Goal: Information Seeking & Learning: Check status

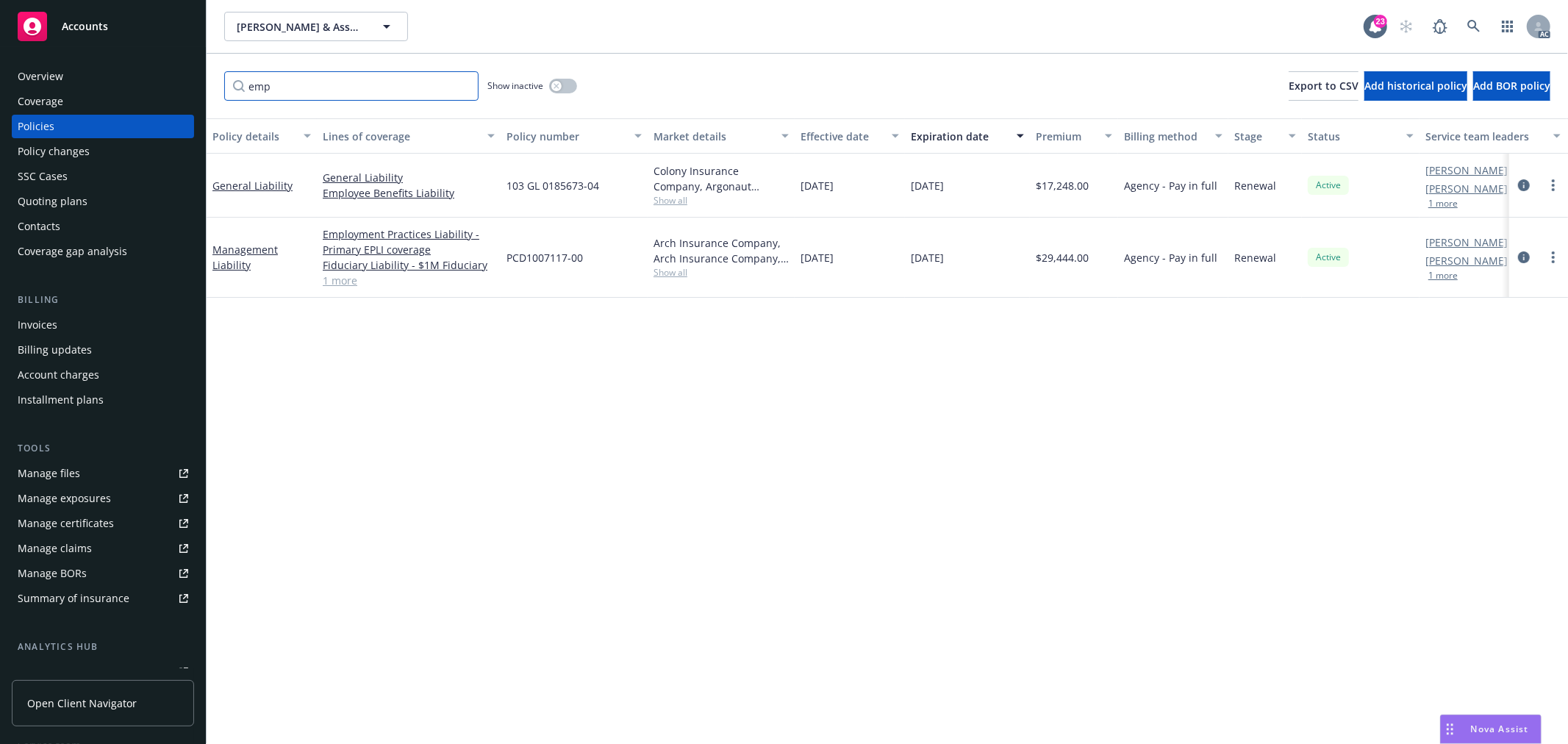
drag, startPoint x: 363, startPoint y: 95, endPoint x: 173, endPoint y: 89, distance: 190.1
click at [173, 89] on div "Accounts Overview Coverage Policies Policy changes SSC Cases Quoting plans Cont…" at bounding box center [784, 372] width 1568 height 744
click at [464, 89] on input "emp" at bounding box center [350, 86] width 254 height 29
click at [461, 84] on input "emp" at bounding box center [350, 86] width 254 height 29
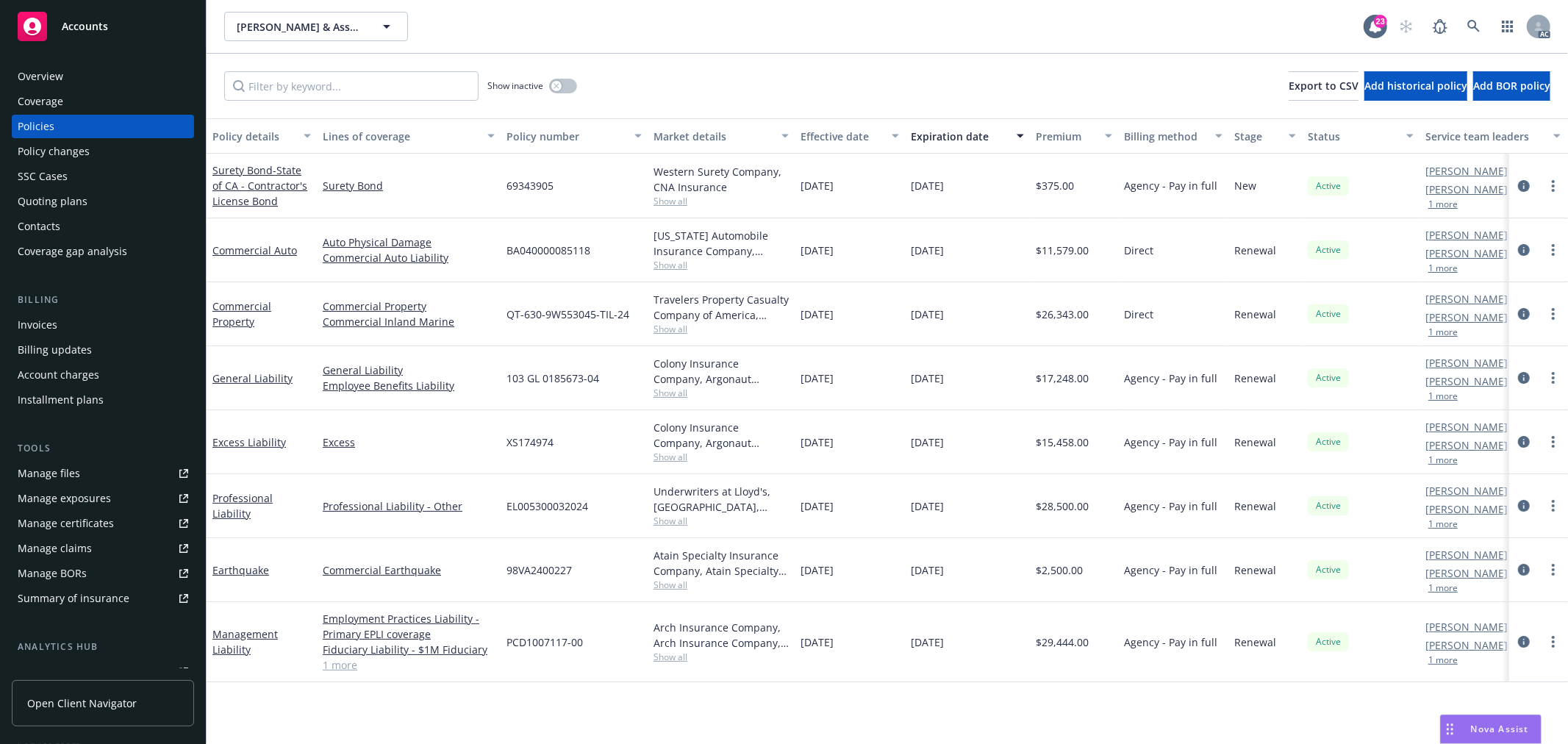
click at [346, 666] on link "1 more" at bounding box center [408, 665] width 172 height 16
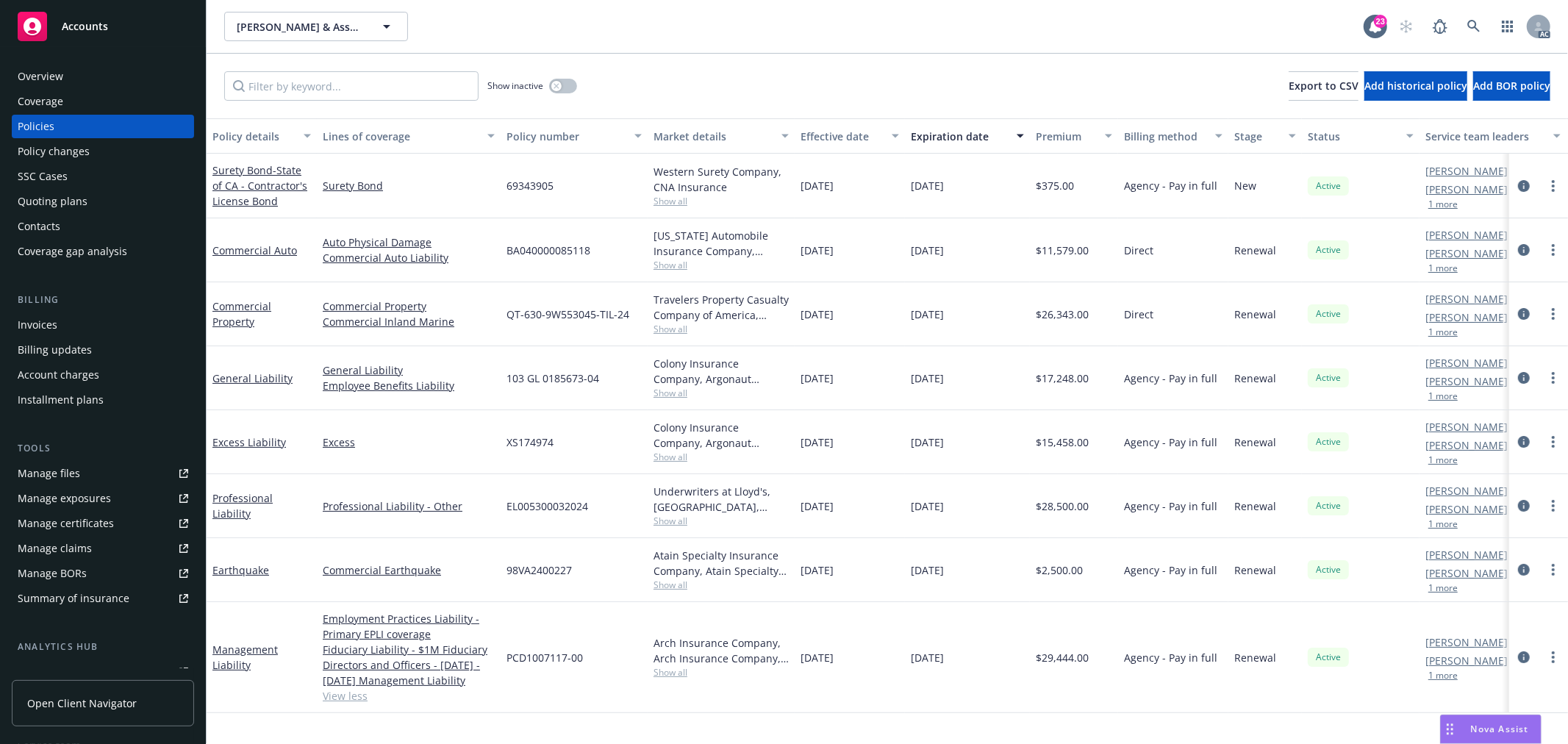
click at [345, 699] on link "View less" at bounding box center [408, 696] width 172 height 16
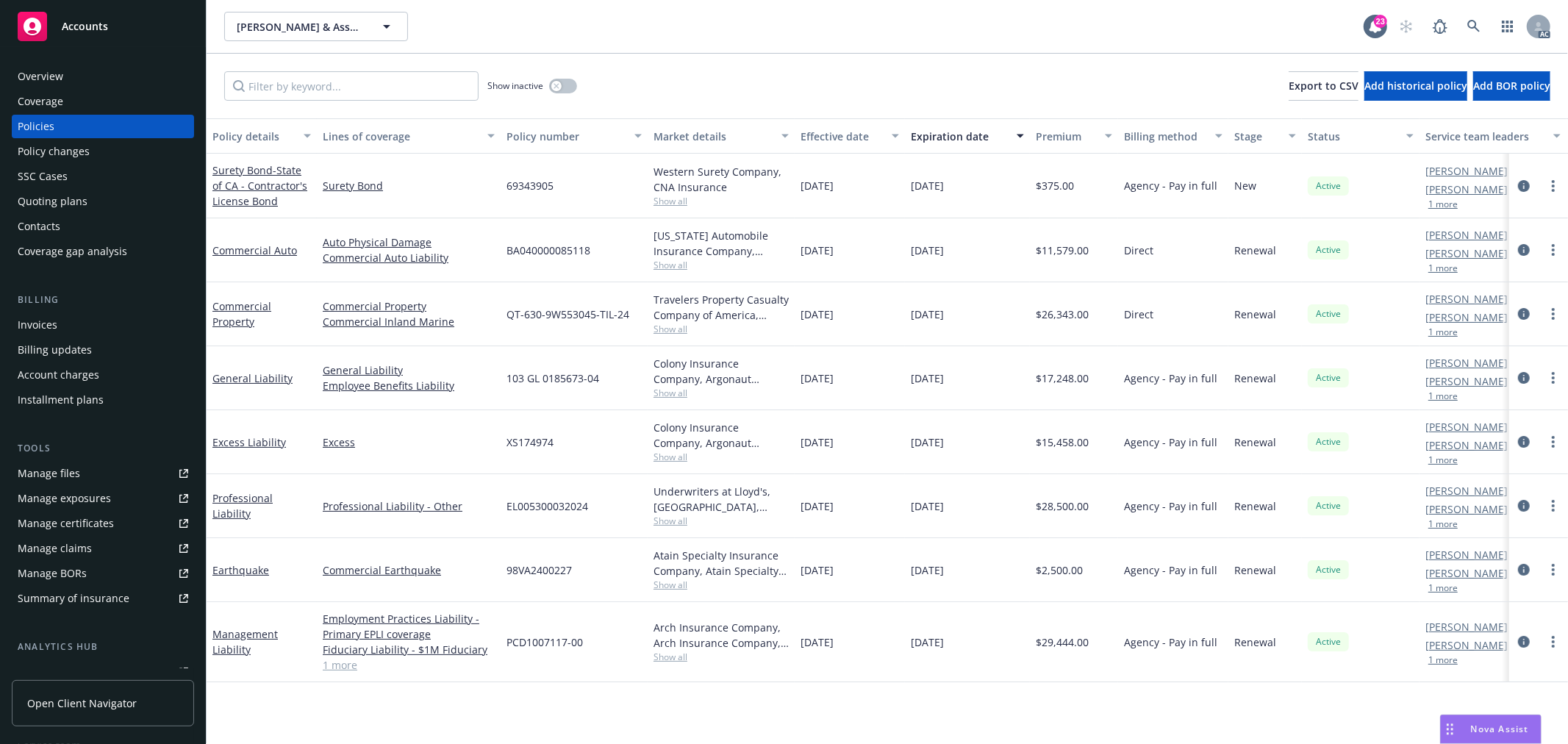
click at [346, 669] on link "1 more" at bounding box center [408, 665] width 172 height 16
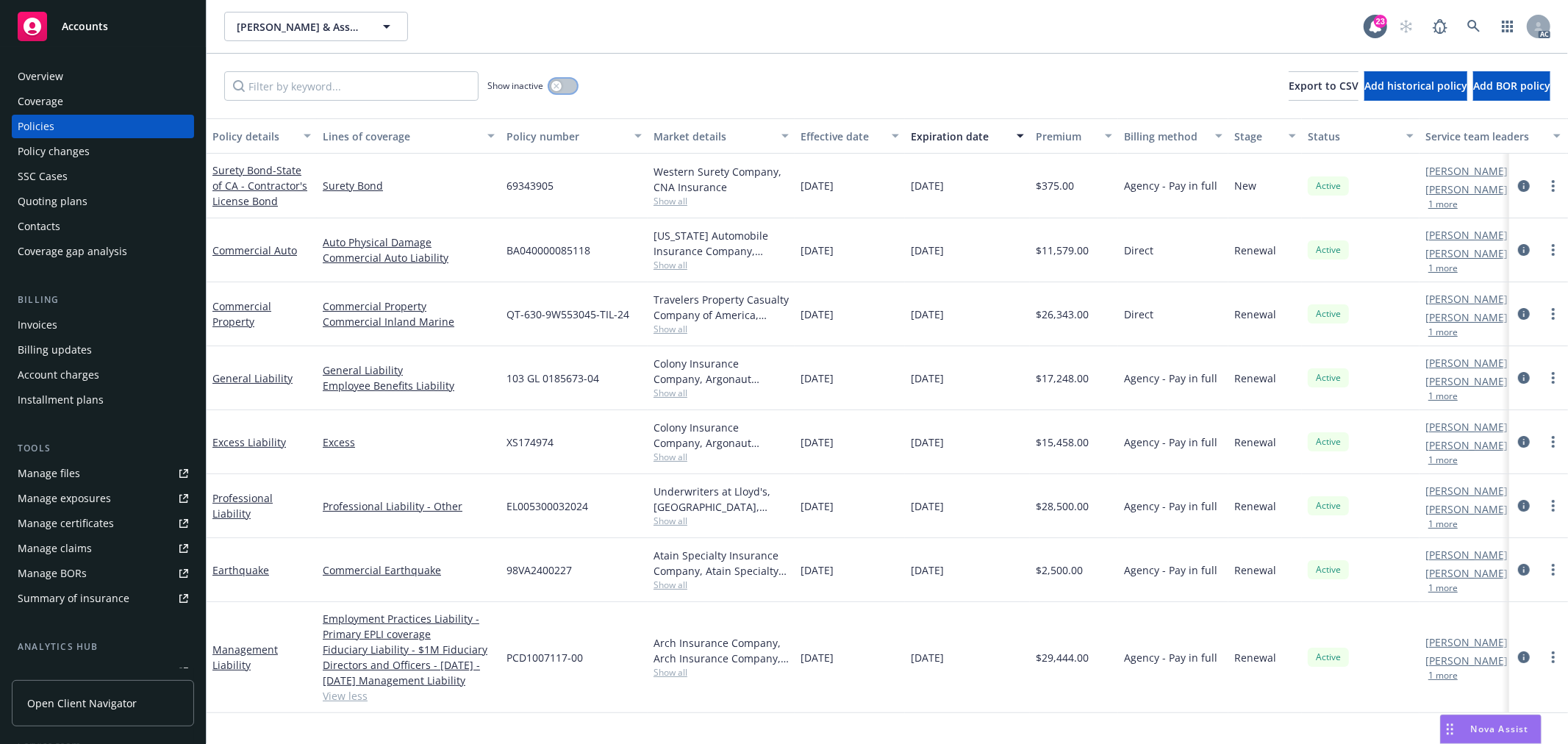
click at [557, 85] on icon "button" at bounding box center [556, 86] width 6 height 6
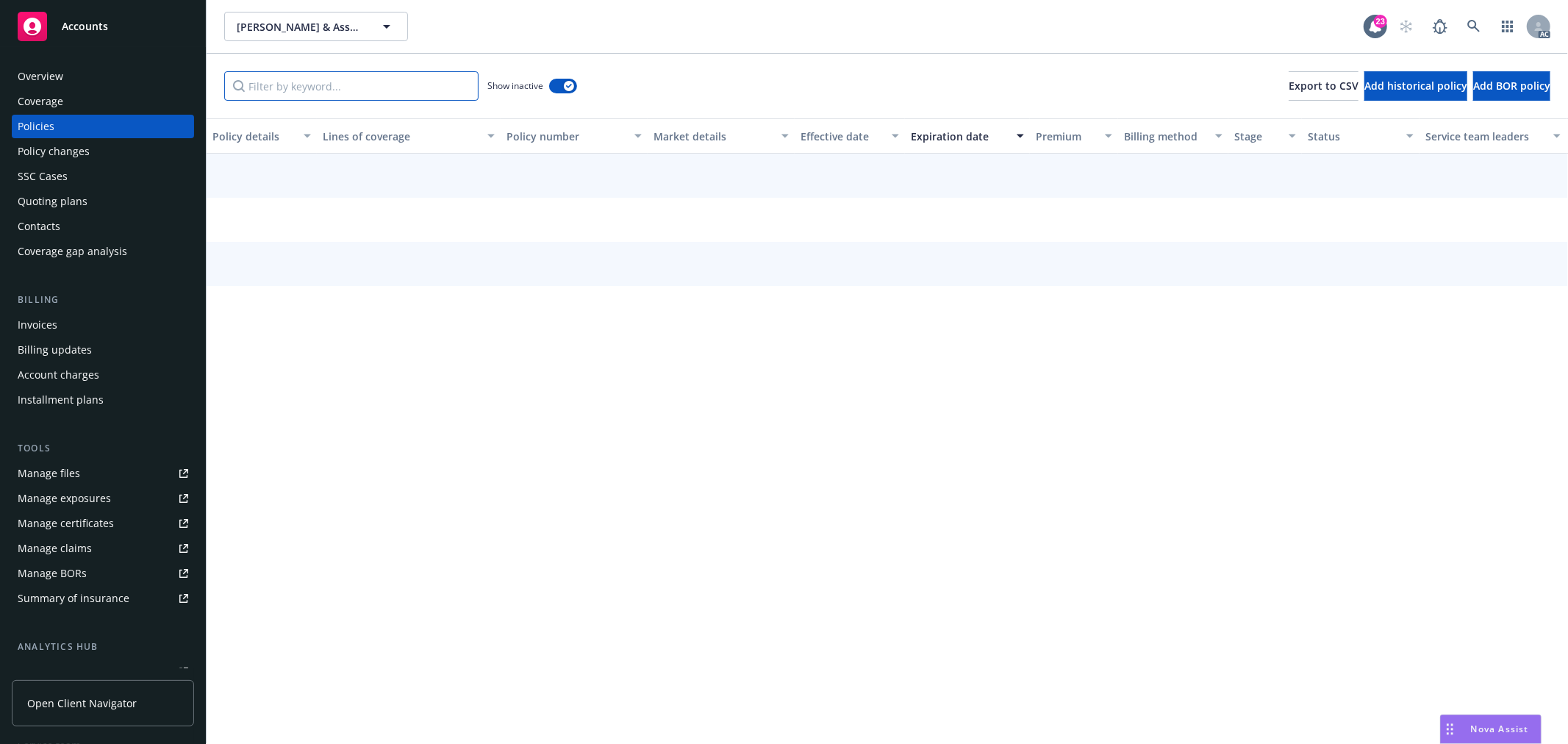
click at [383, 91] on input "Filter by keyword..." at bounding box center [350, 86] width 254 height 29
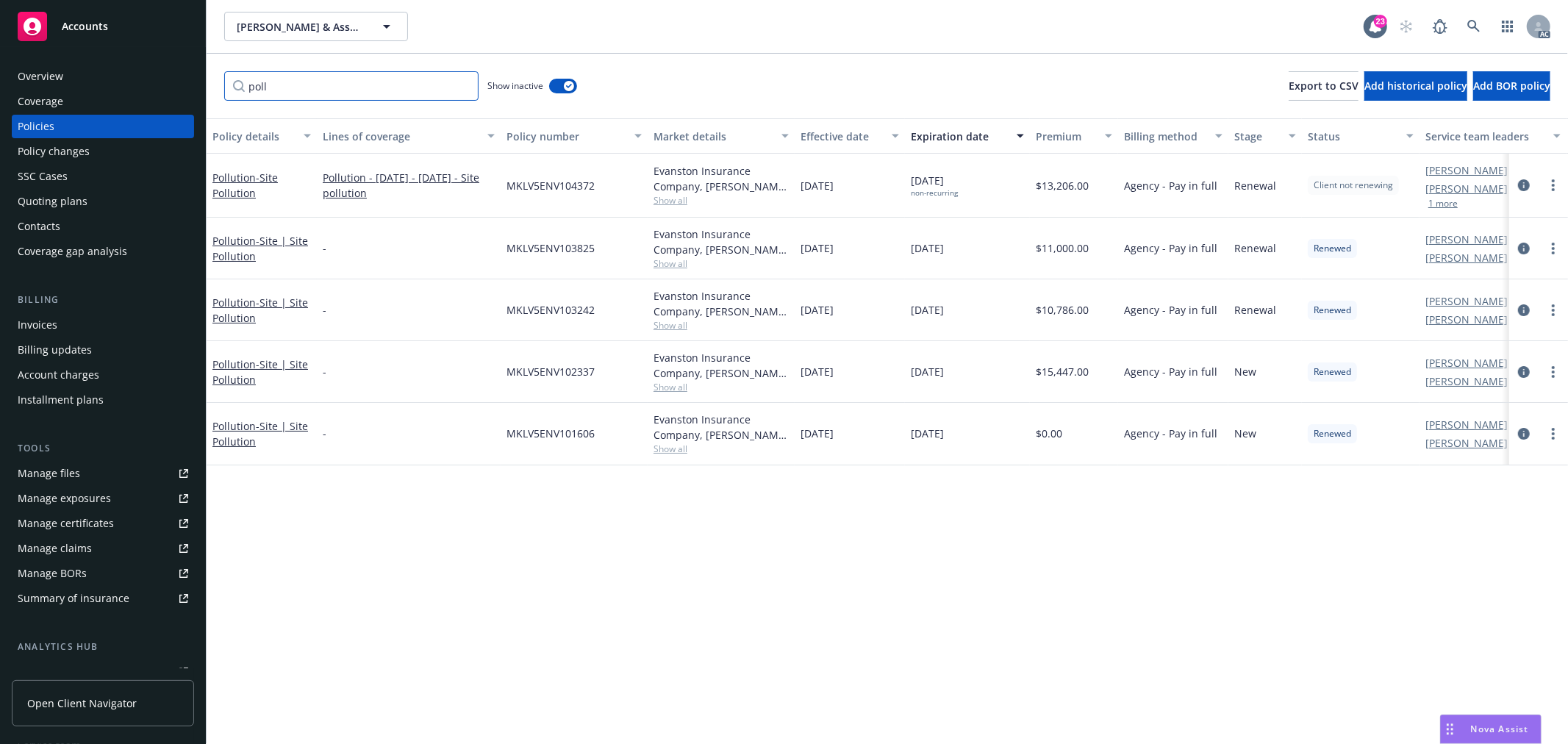
type input "poll"
click at [564, 88] on div "button" at bounding box center [569, 85] width 10 height 10
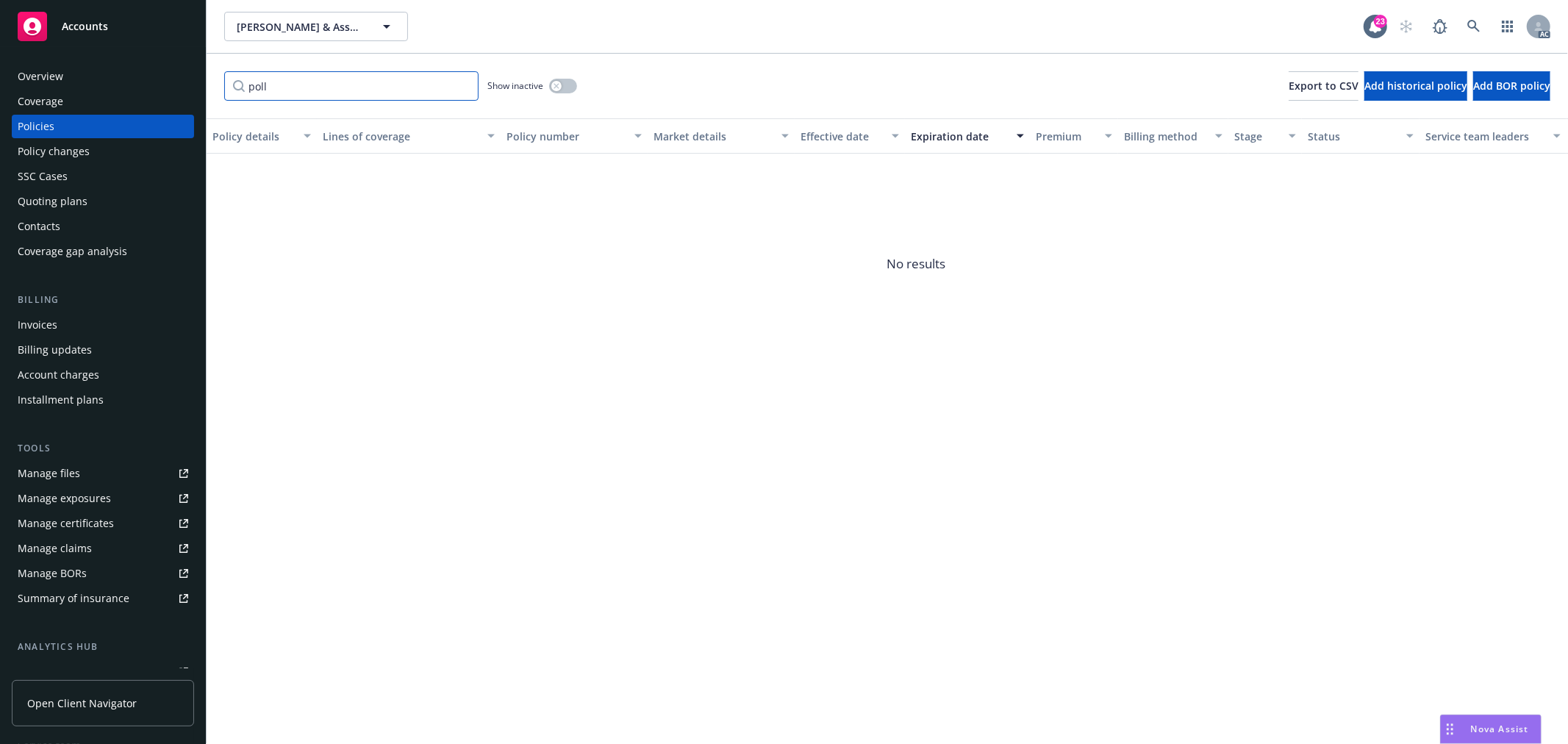
drag, startPoint x: 350, startPoint y: 89, endPoint x: 265, endPoint y: 90, distance: 85.0
click at [265, 90] on input "poll" at bounding box center [350, 86] width 254 height 29
click at [460, 90] on input "poll" at bounding box center [350, 86] width 254 height 29
click at [464, 85] on input "poll" at bounding box center [350, 86] width 254 height 29
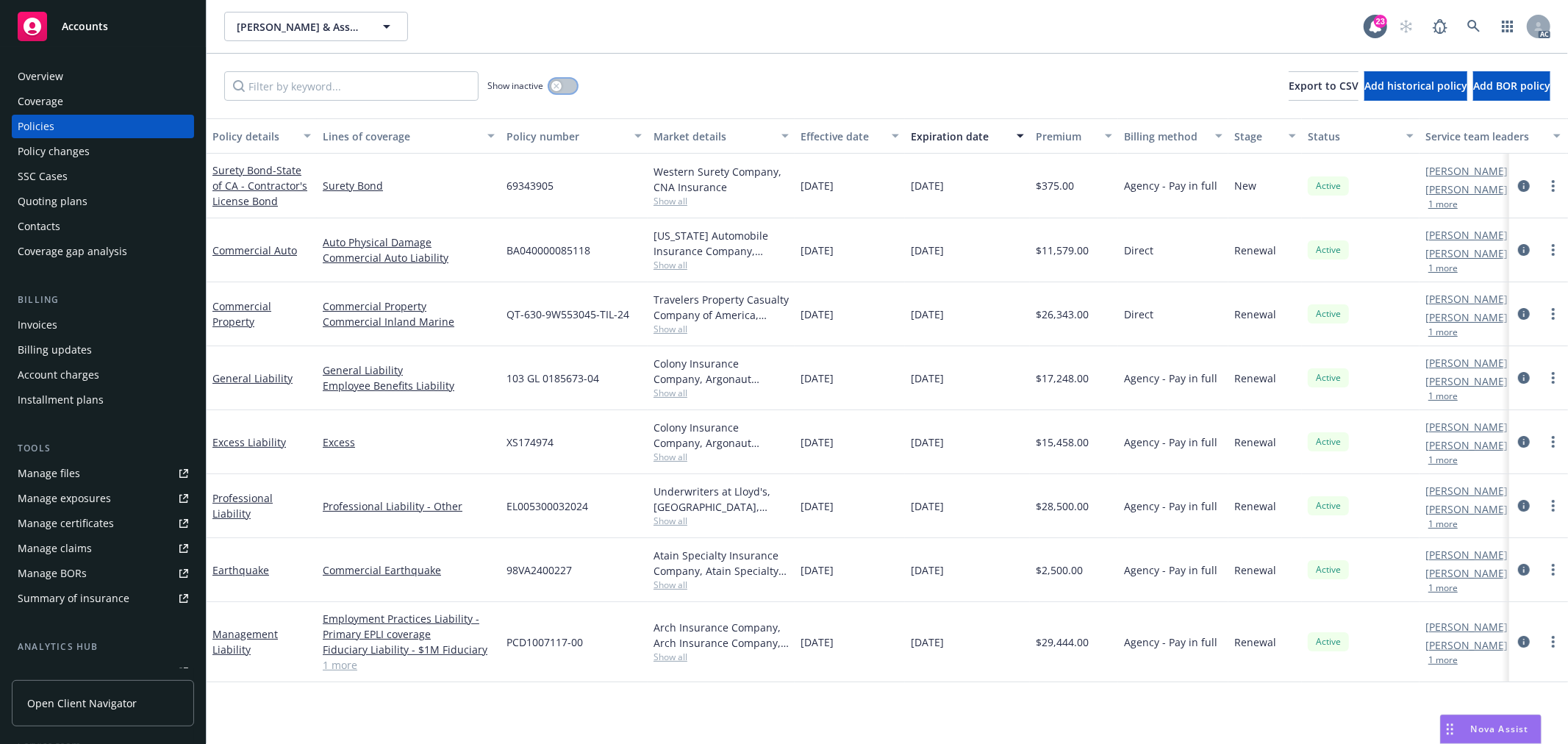
click at [554, 89] on div "button" at bounding box center [556, 85] width 10 height 10
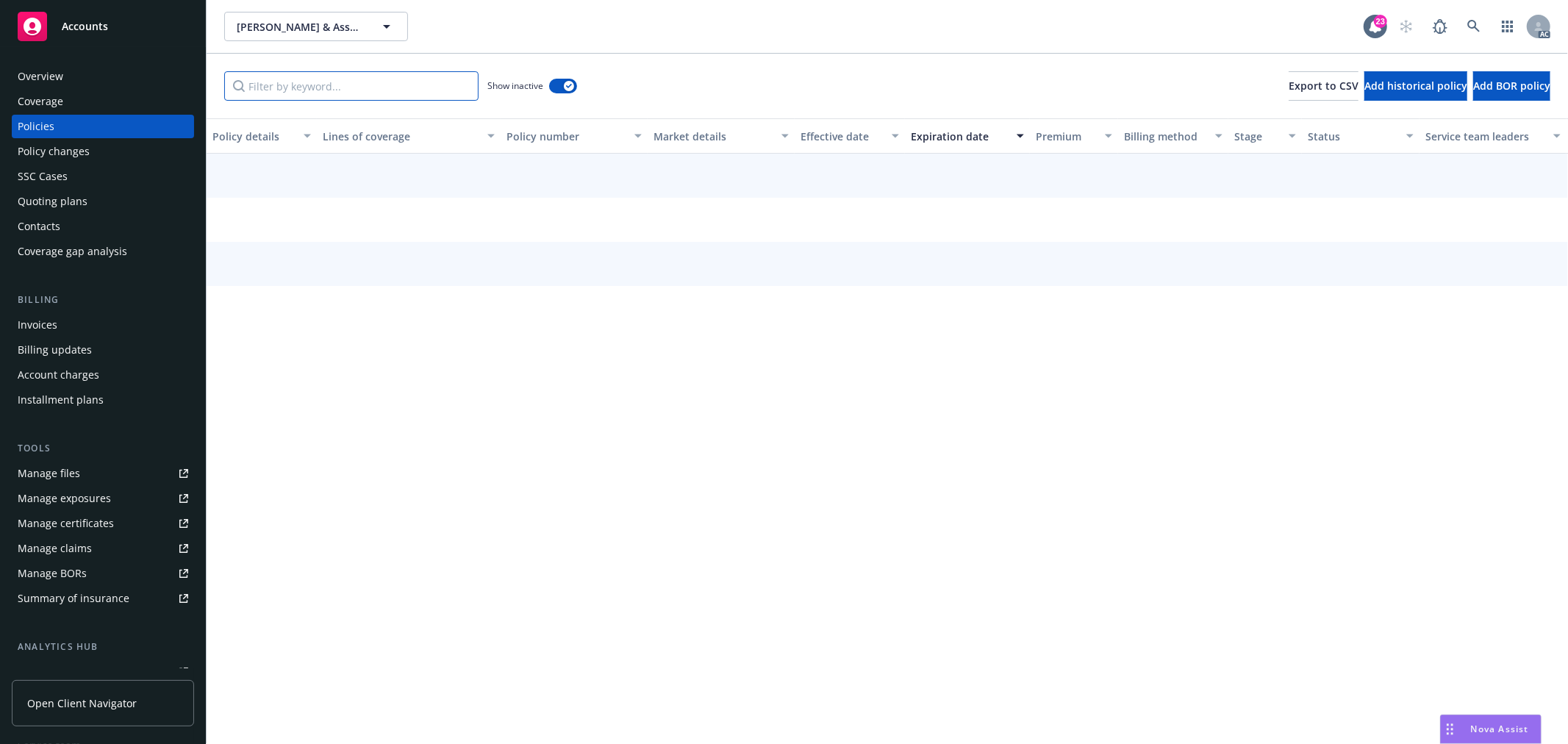
click at [400, 90] on input "Filter by keyword..." at bounding box center [350, 86] width 254 height 29
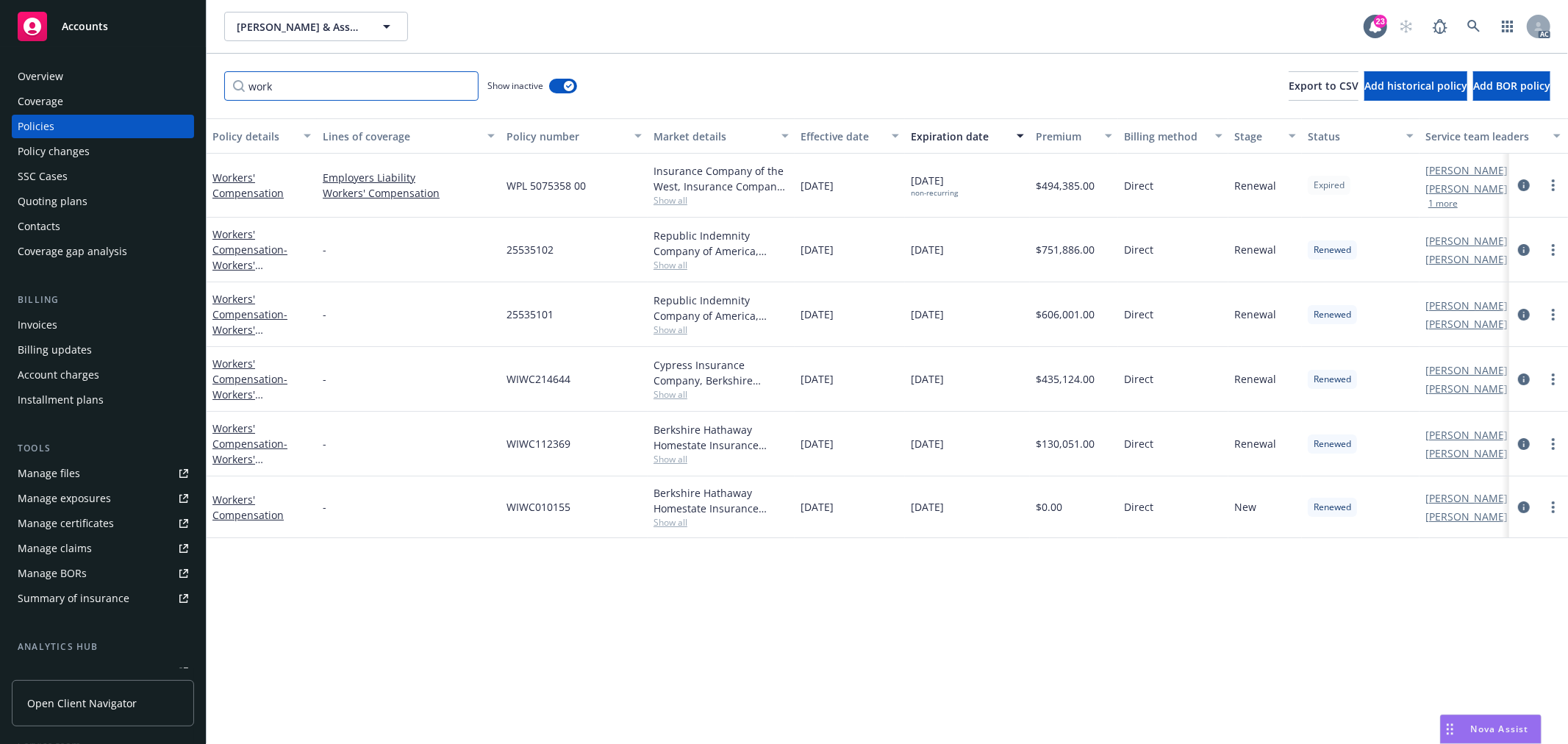
type input "work"
click at [682, 203] on span "Show all" at bounding box center [721, 200] width 135 height 13
click at [726, 576] on div "Policy details Lines of coverage Policy number Market details Effective date Ex…" at bounding box center [886, 431] width 1361 height 625
click at [51, 97] on div "Coverage" at bounding box center [40, 101] width 45 height 24
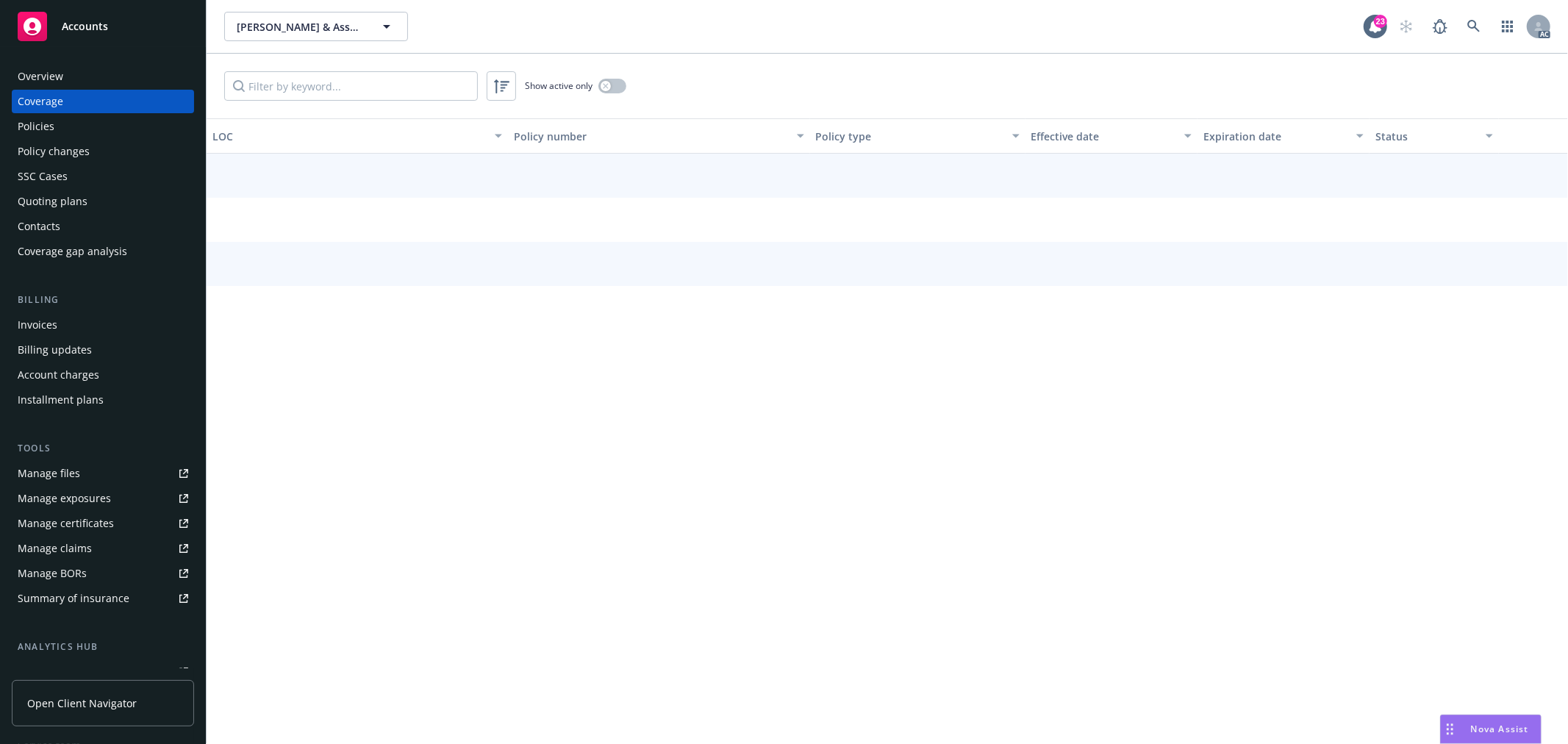
click at [60, 75] on div "Overview" at bounding box center [40, 77] width 45 height 24
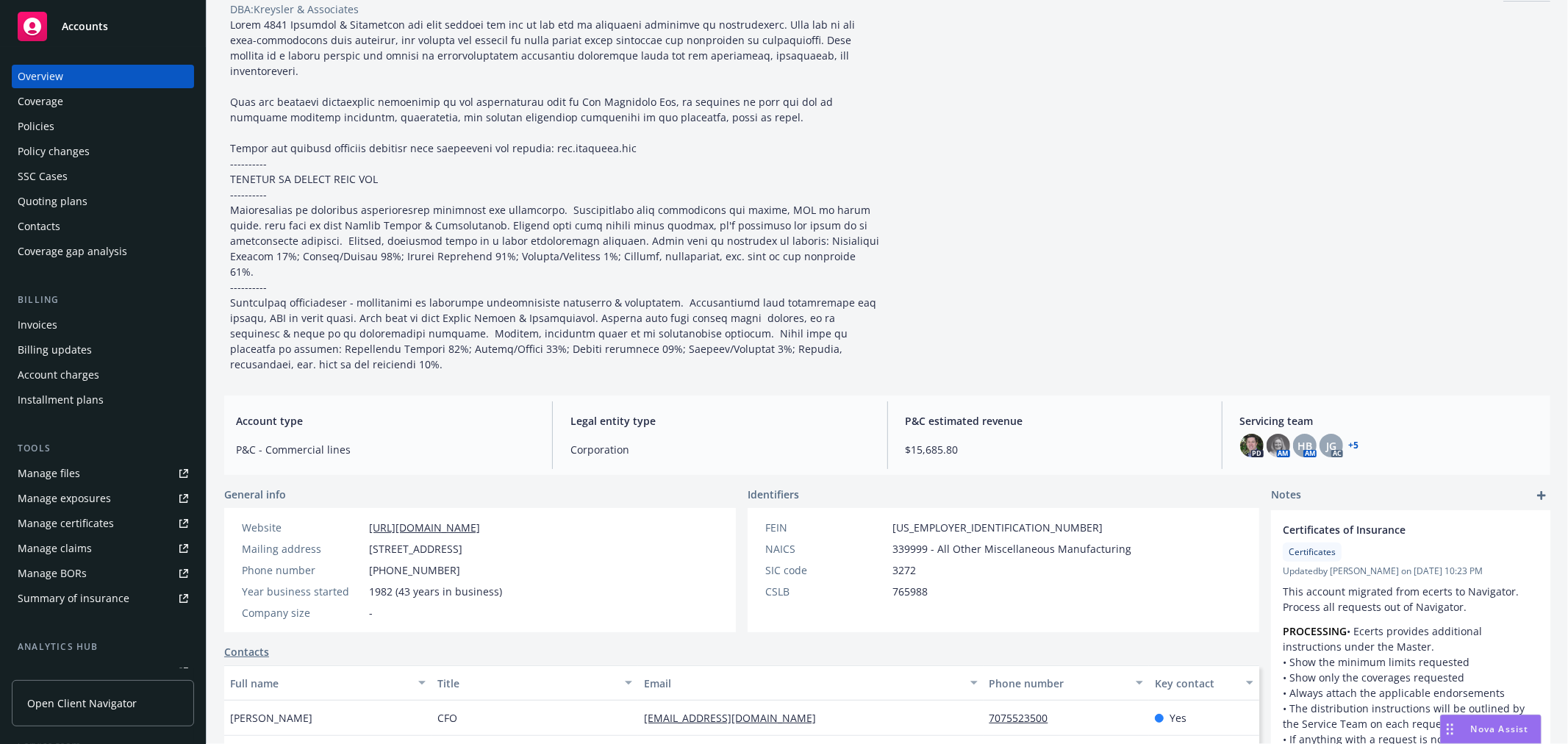
scroll to position [244, 0]
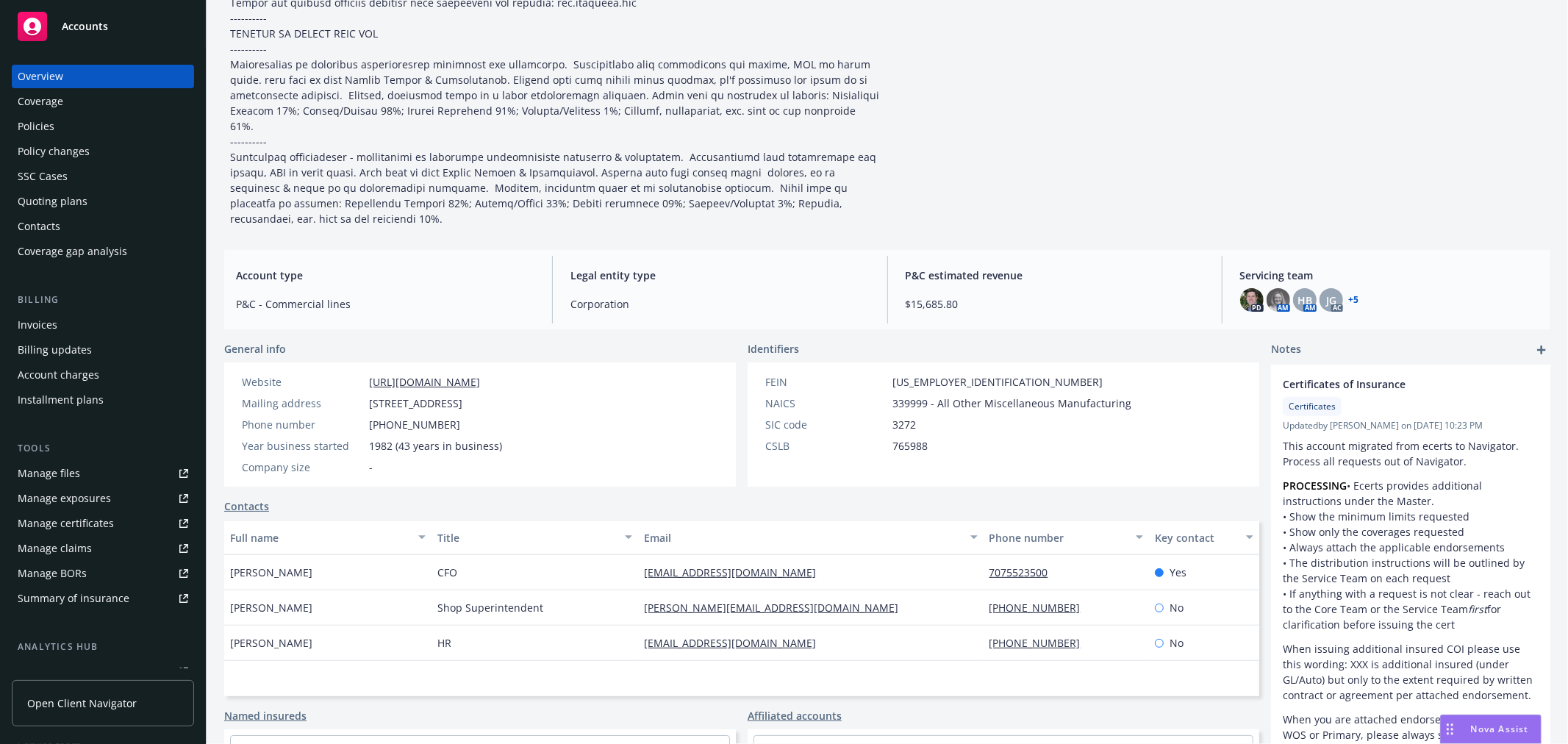
click at [52, 122] on div "Policies" at bounding box center [35, 127] width 36 height 24
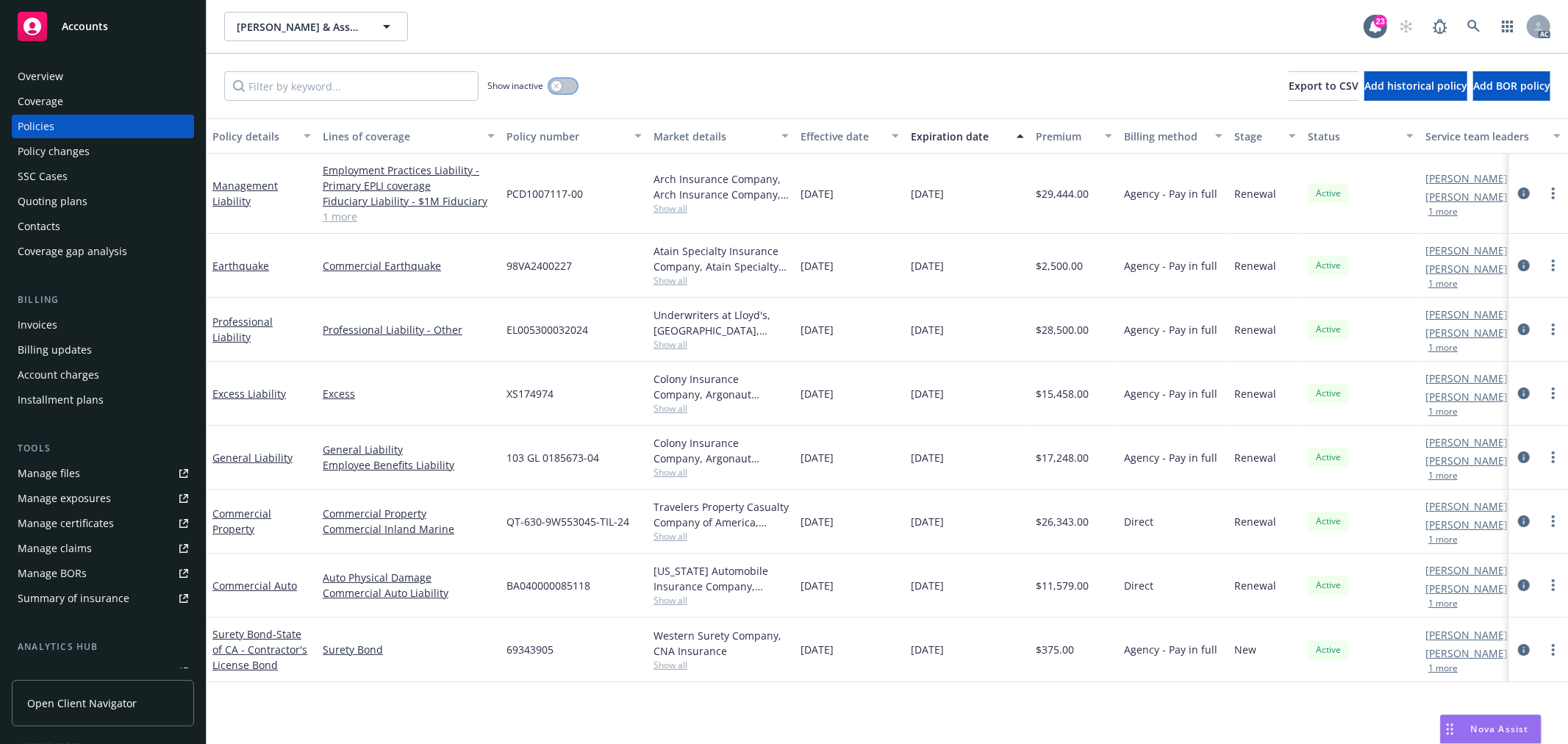
click at [559, 86] on icon "button" at bounding box center [556, 86] width 6 height 6
click at [386, 85] on input "Filter by keyword..." at bounding box center [350, 86] width 254 height 29
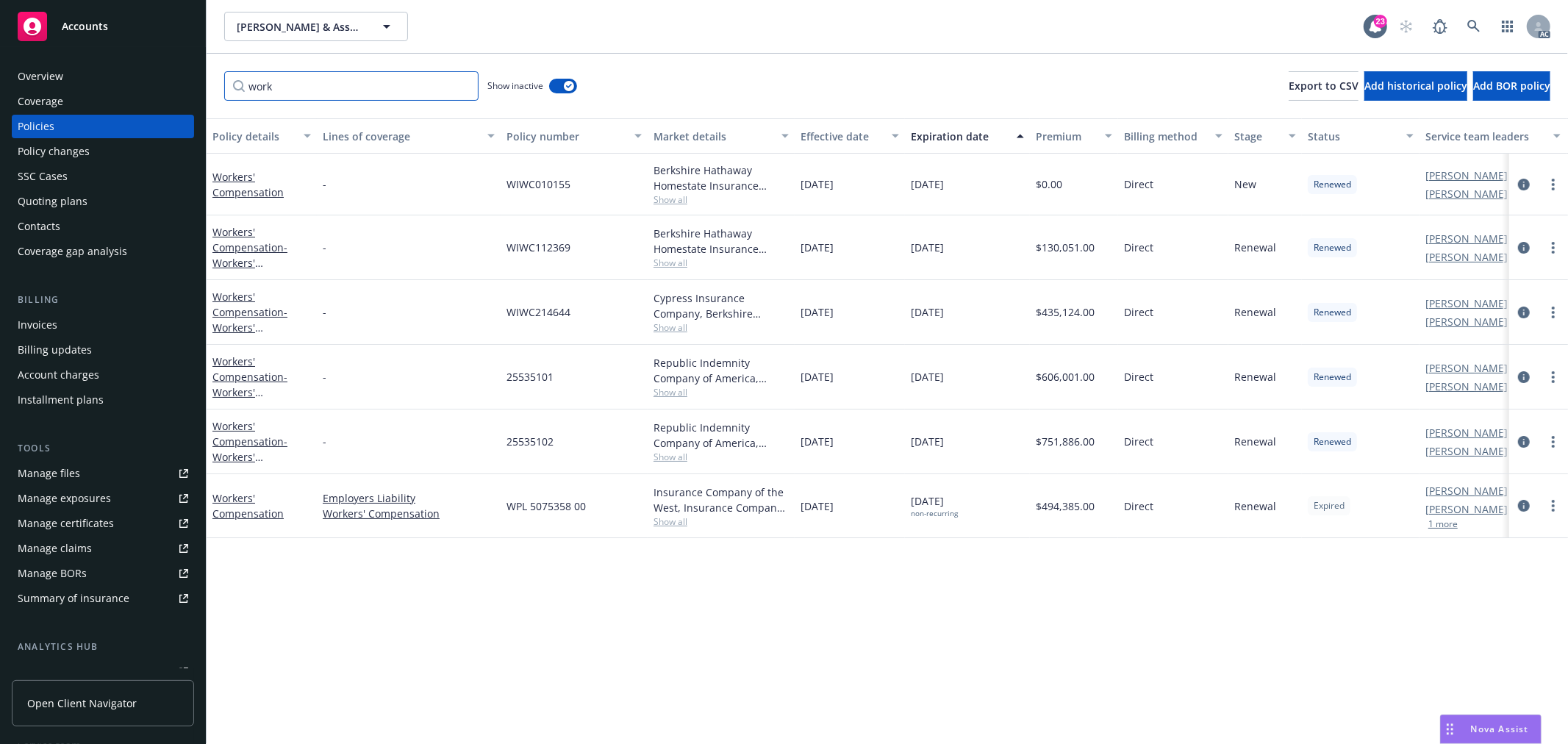
type input "work"
click at [973, 136] on div "Expiration date" at bounding box center [959, 136] width 97 height 16
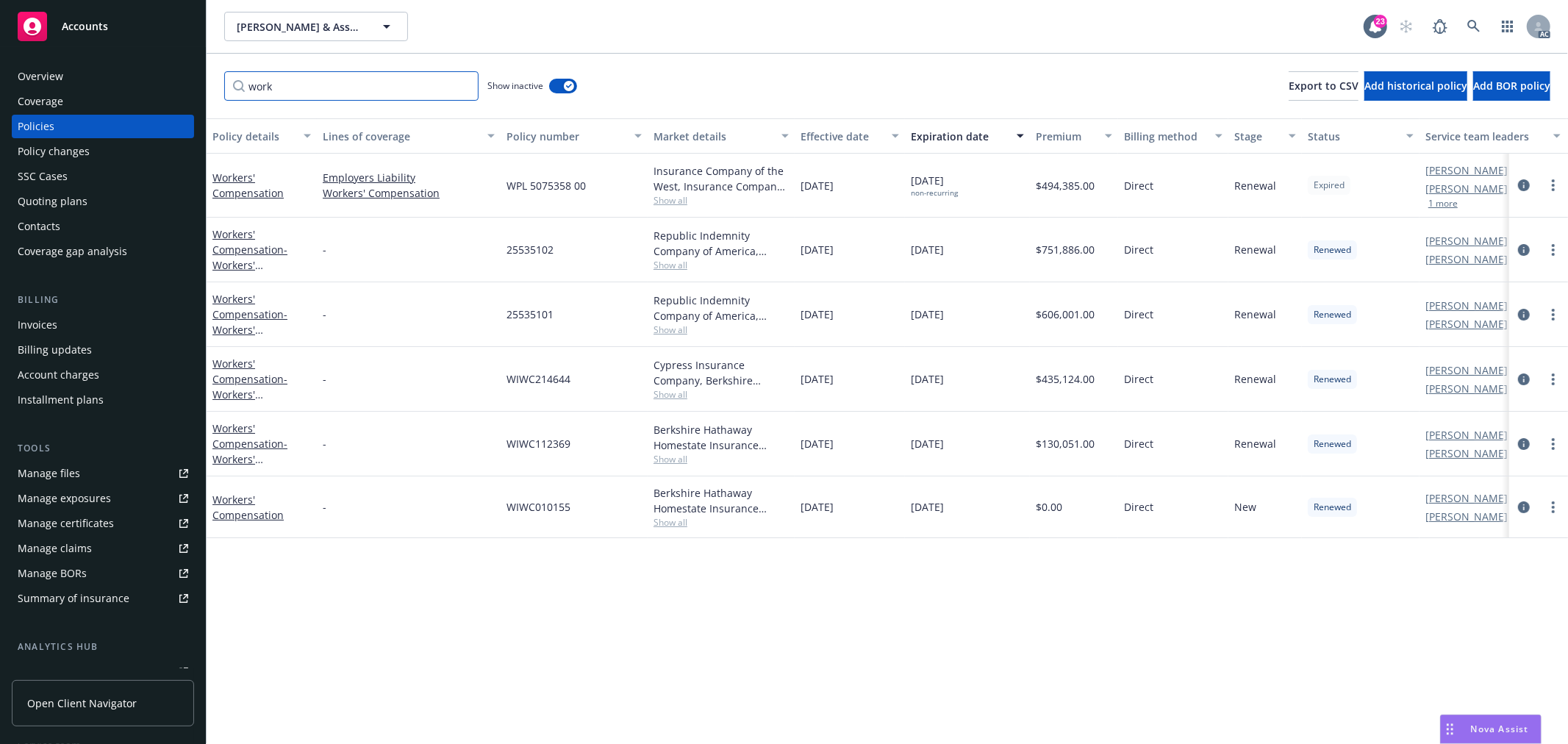
click at [464, 83] on input "work" at bounding box center [350, 86] width 254 height 29
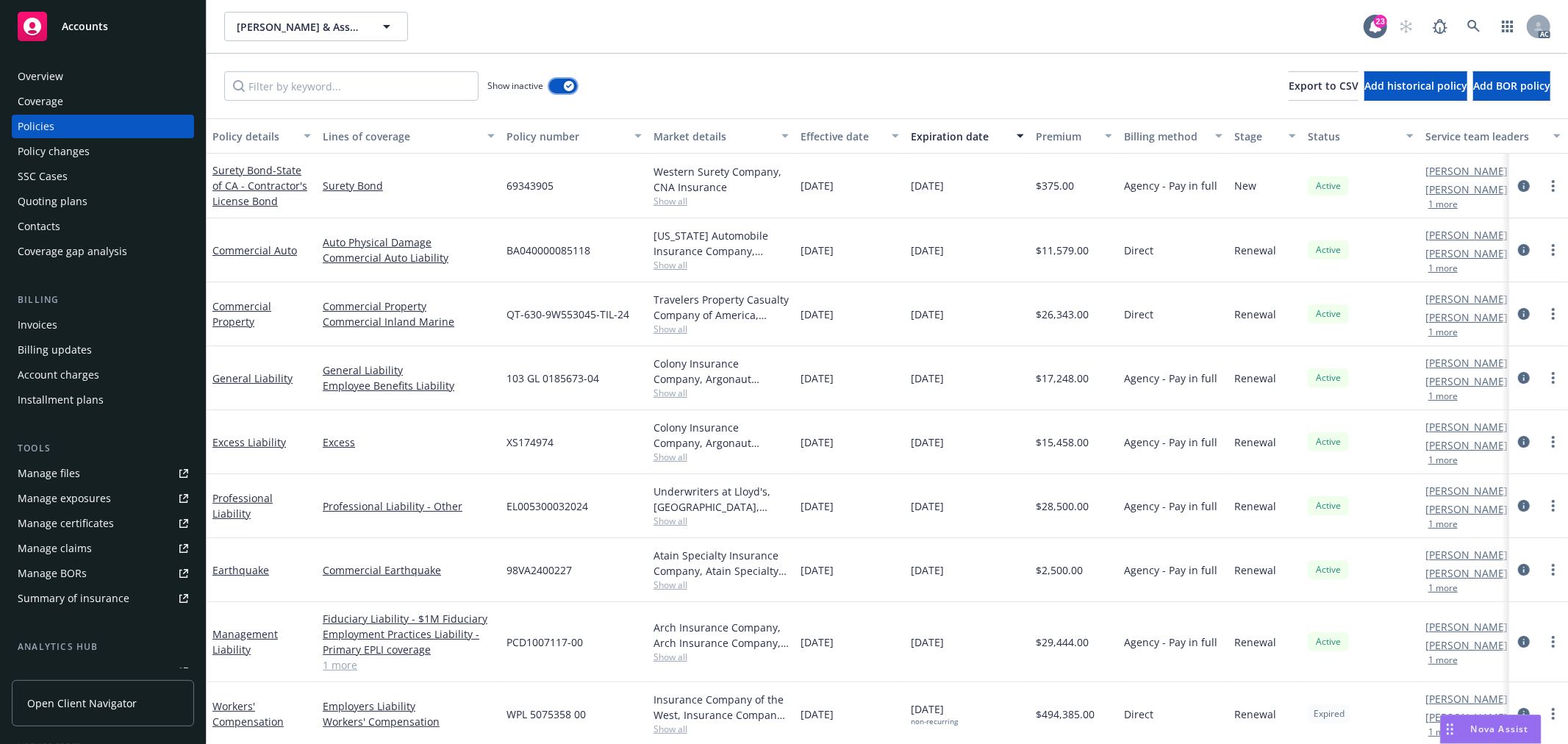
click at [558, 83] on button "button" at bounding box center [563, 85] width 27 height 15
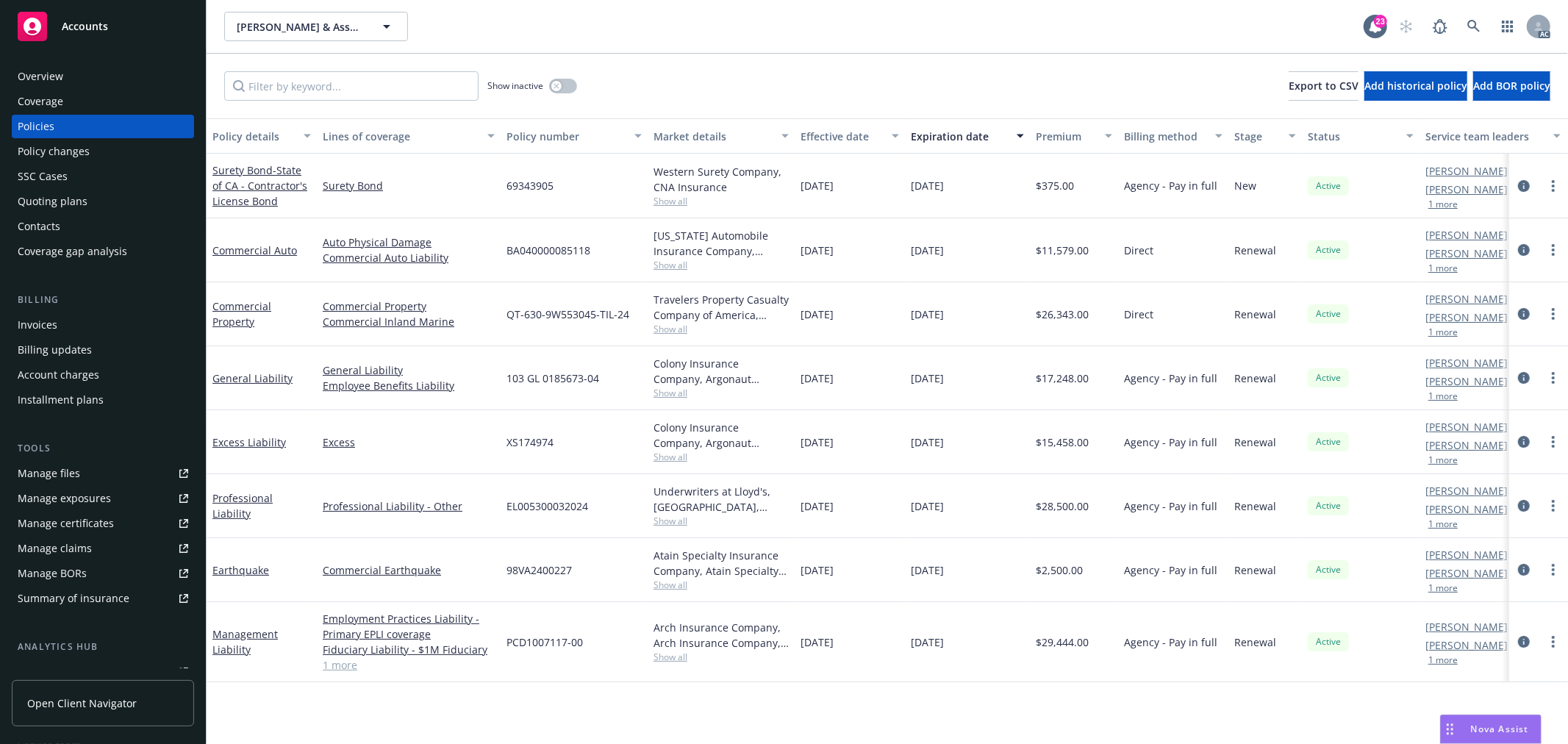
click at [665, 396] on span "Show all" at bounding box center [721, 393] width 135 height 13
click at [634, 701] on div "Policy details Lines of coverage Policy number Market details Effective date Ex…" at bounding box center [886, 431] width 1361 height 625
